Goal: Transaction & Acquisition: Download file/media

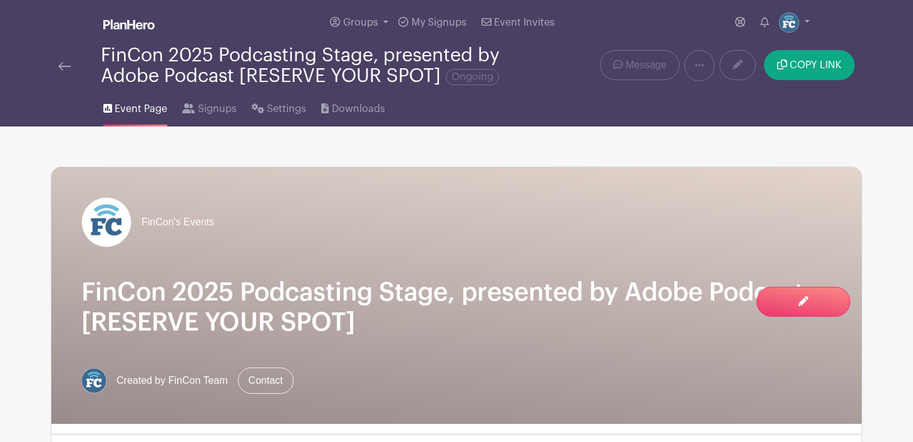
click at [61, 67] on img at bounding box center [64, 66] width 13 height 9
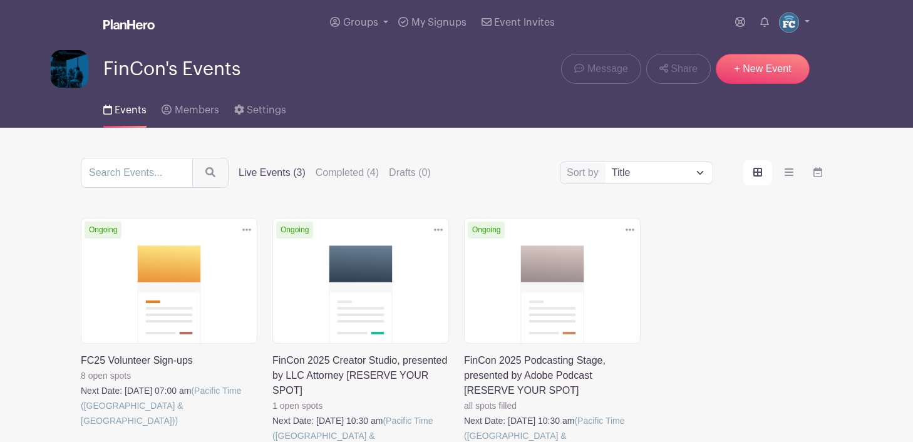
click at [81, 428] on link at bounding box center [81, 428] width 0 height 0
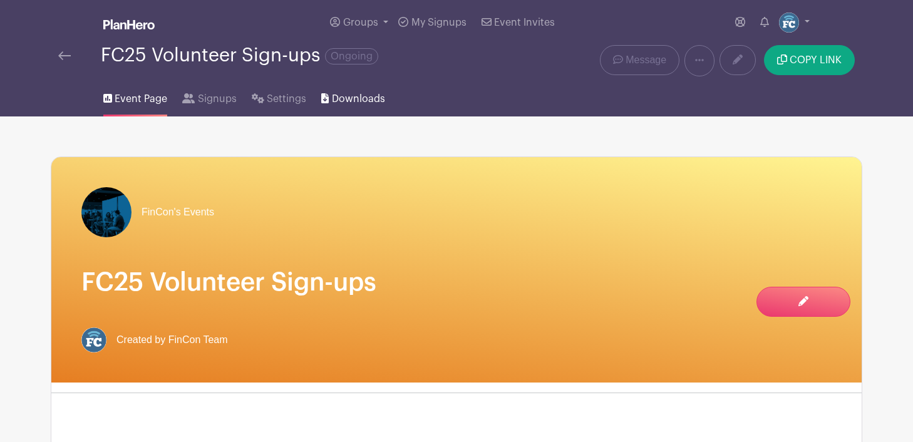
click at [336, 103] on span "Downloads" at bounding box center [358, 98] width 53 height 15
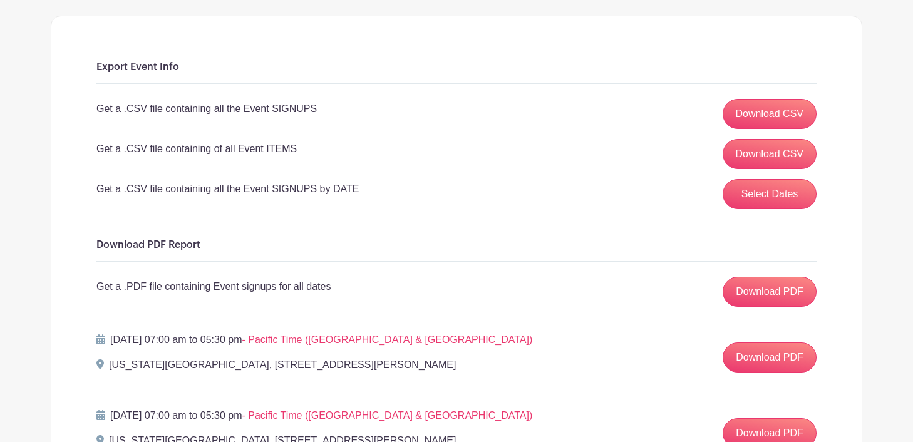
scroll to position [158, 0]
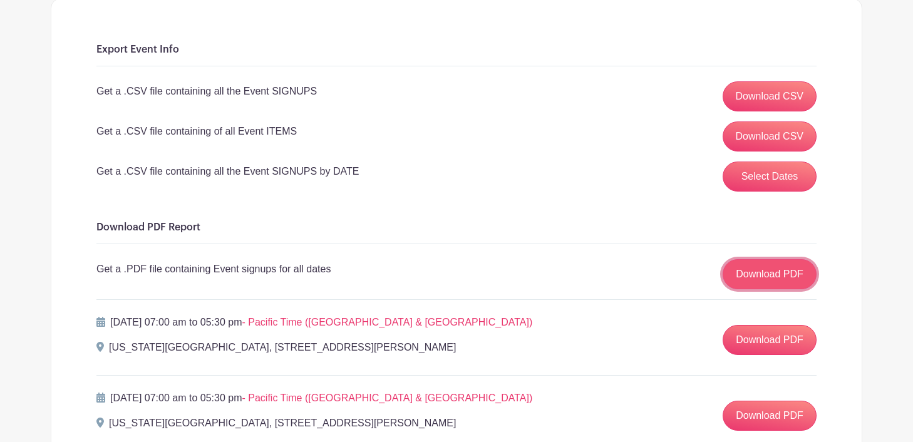
click at [743, 279] on link "Download PDF" at bounding box center [770, 274] width 94 height 30
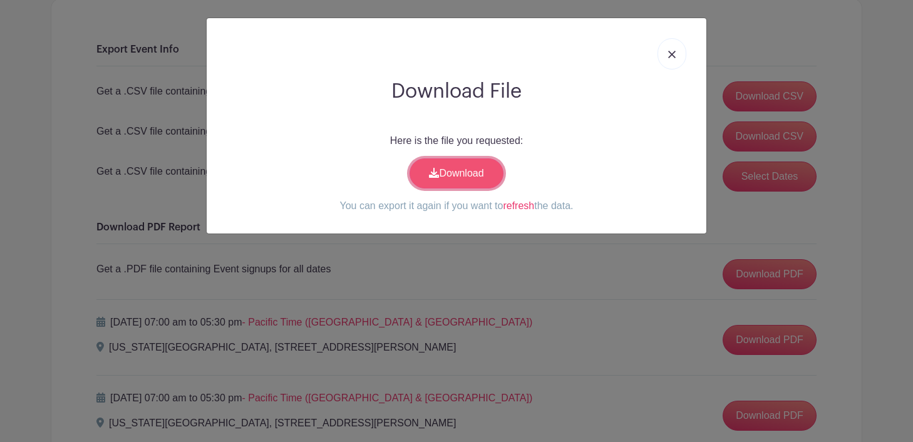
click at [448, 171] on link "Download" at bounding box center [456, 173] width 94 height 30
